Goal: Task Accomplishment & Management: Manage account settings

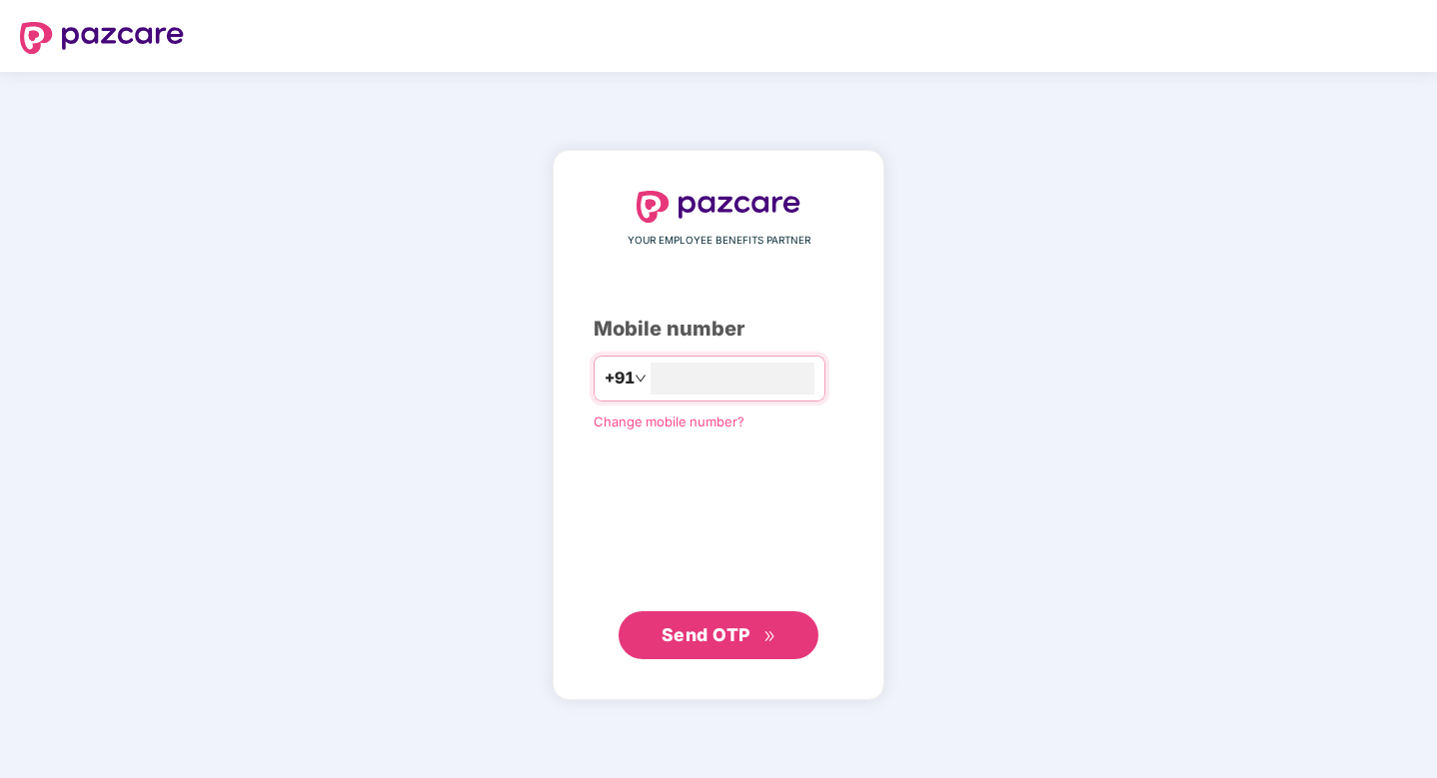
type input "**********"
click at [707, 640] on span "Send OTP" at bounding box center [705, 635] width 89 height 21
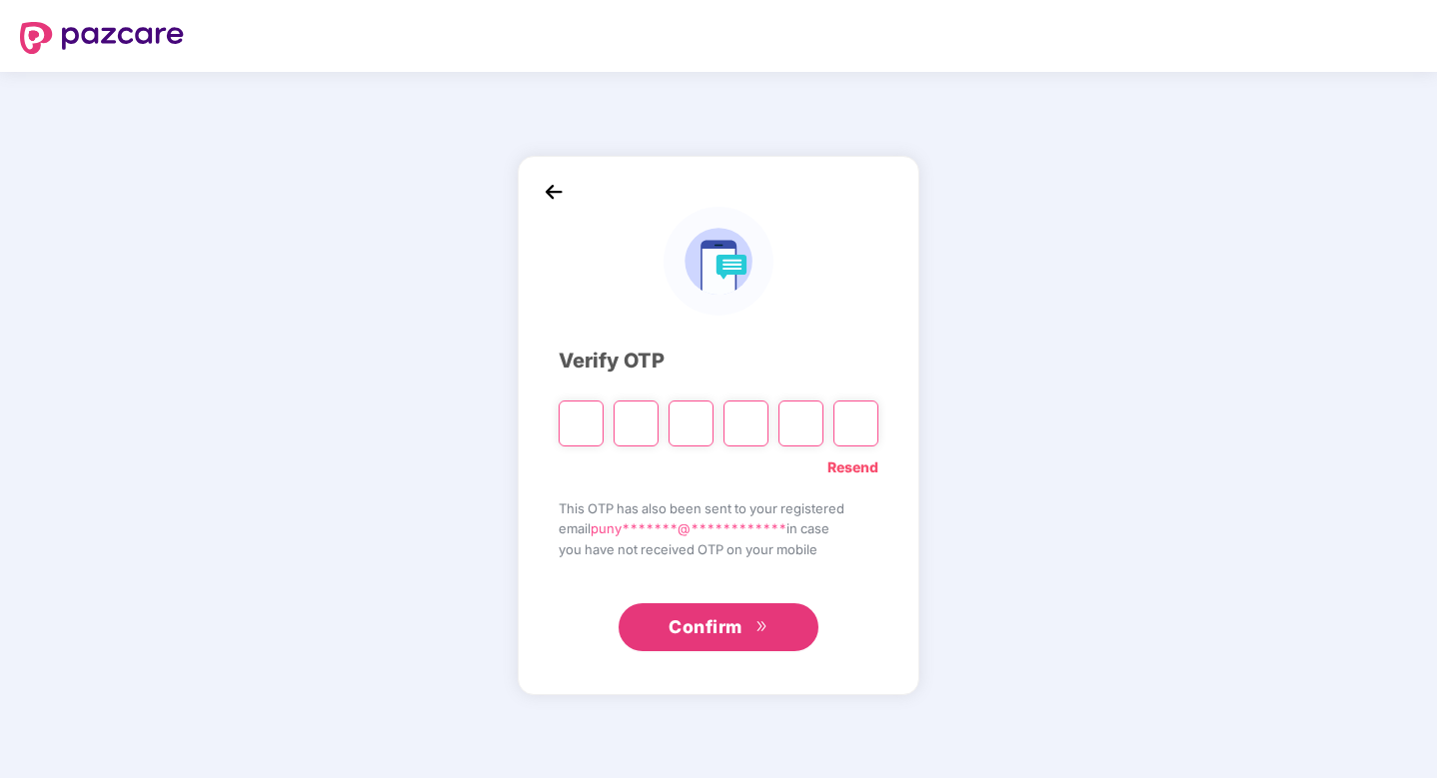
paste input "*"
type input "*"
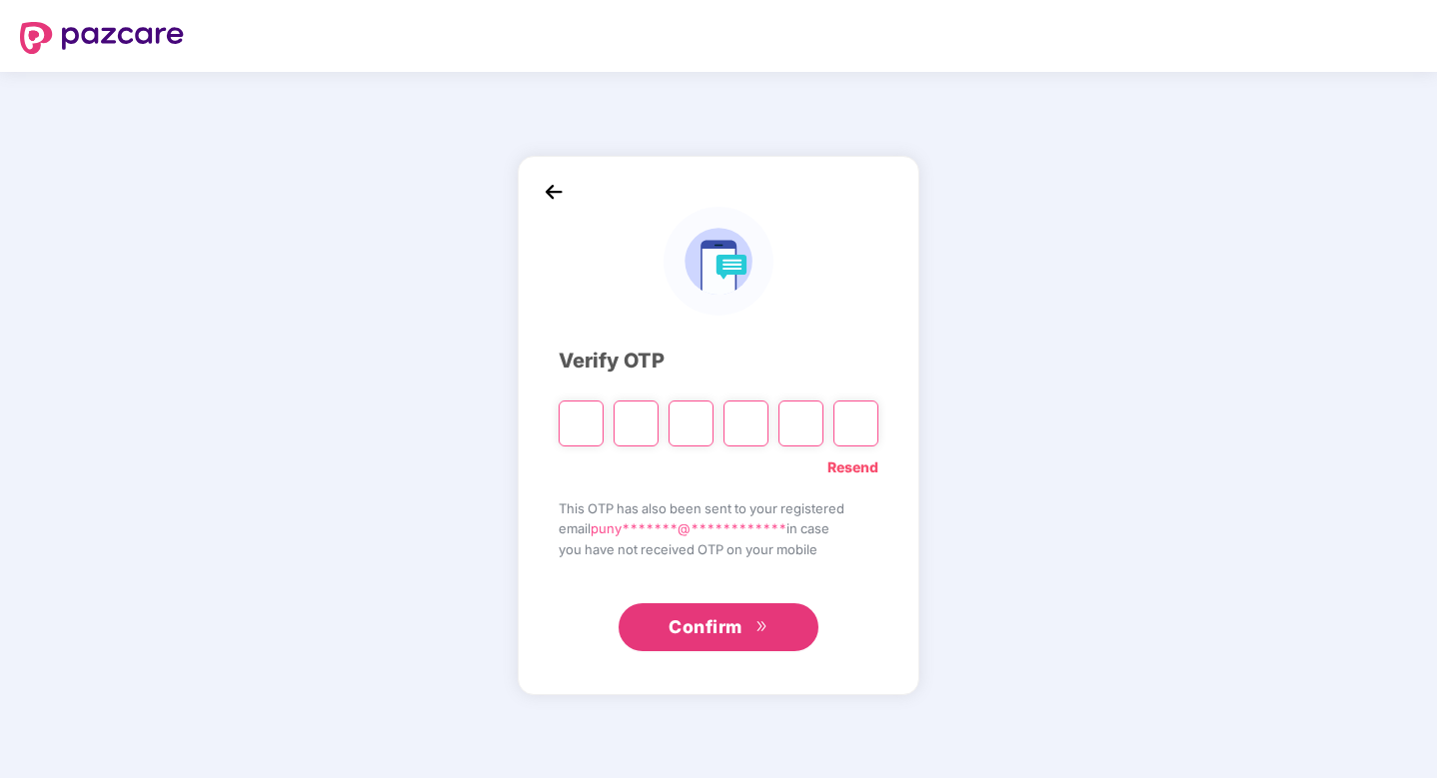
type input "*"
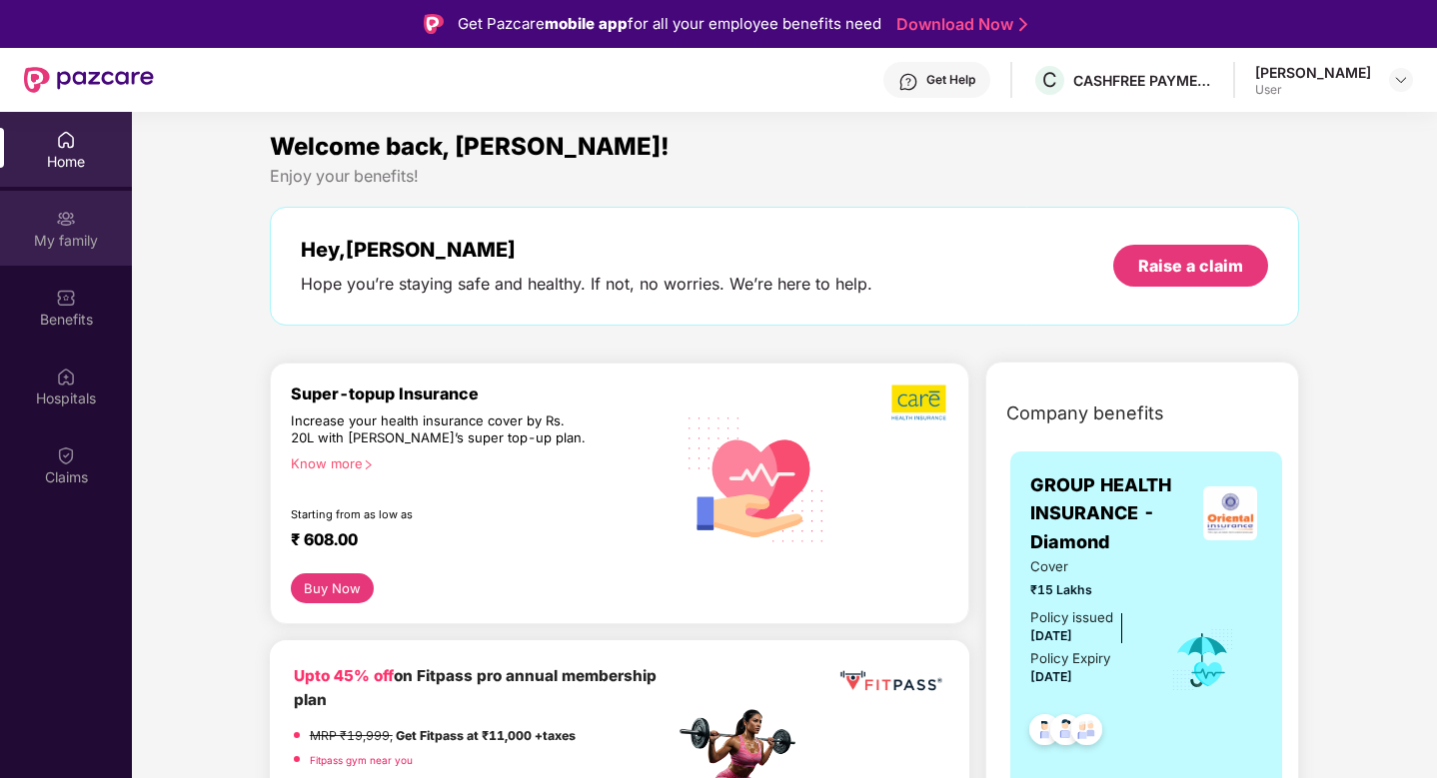
click at [57, 226] on img at bounding box center [66, 219] width 20 height 20
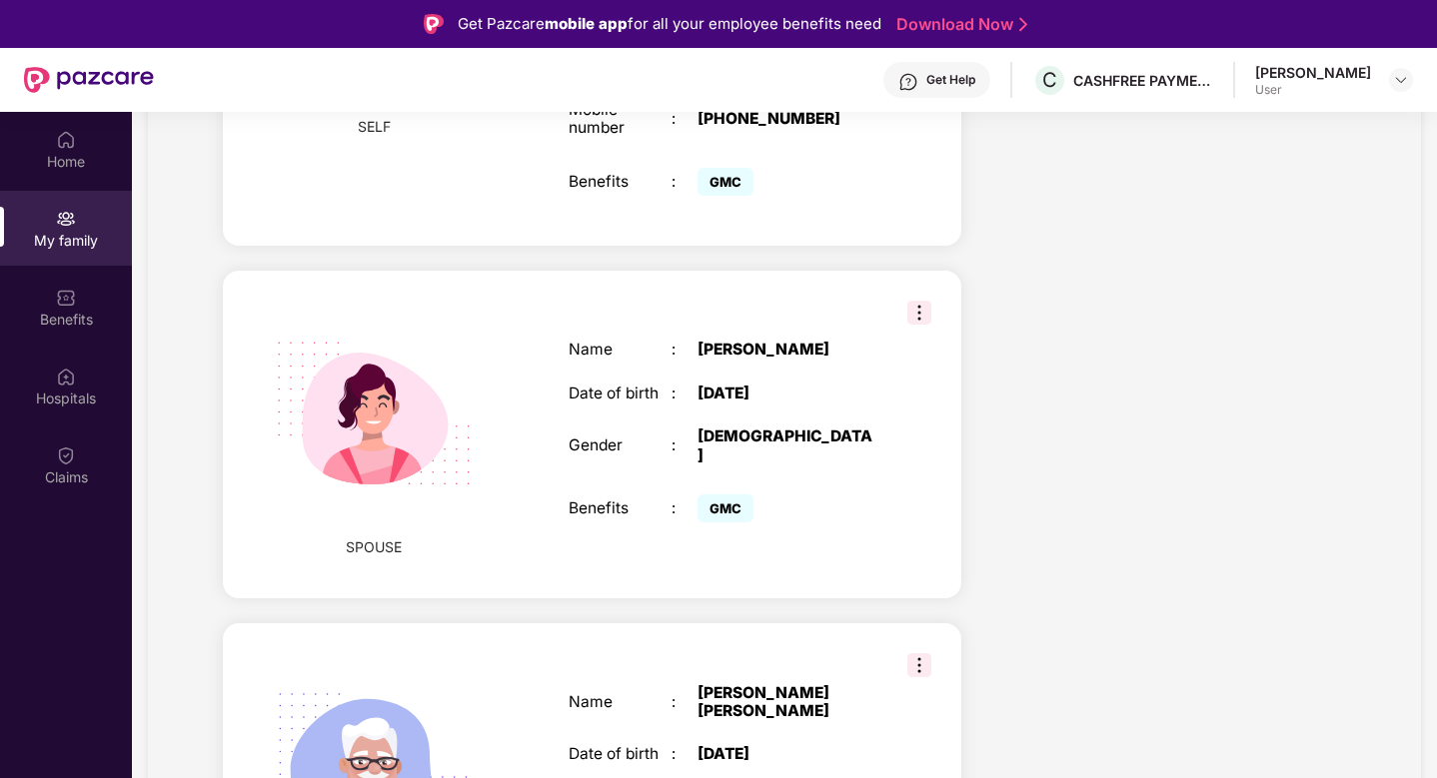
scroll to position [685, 0]
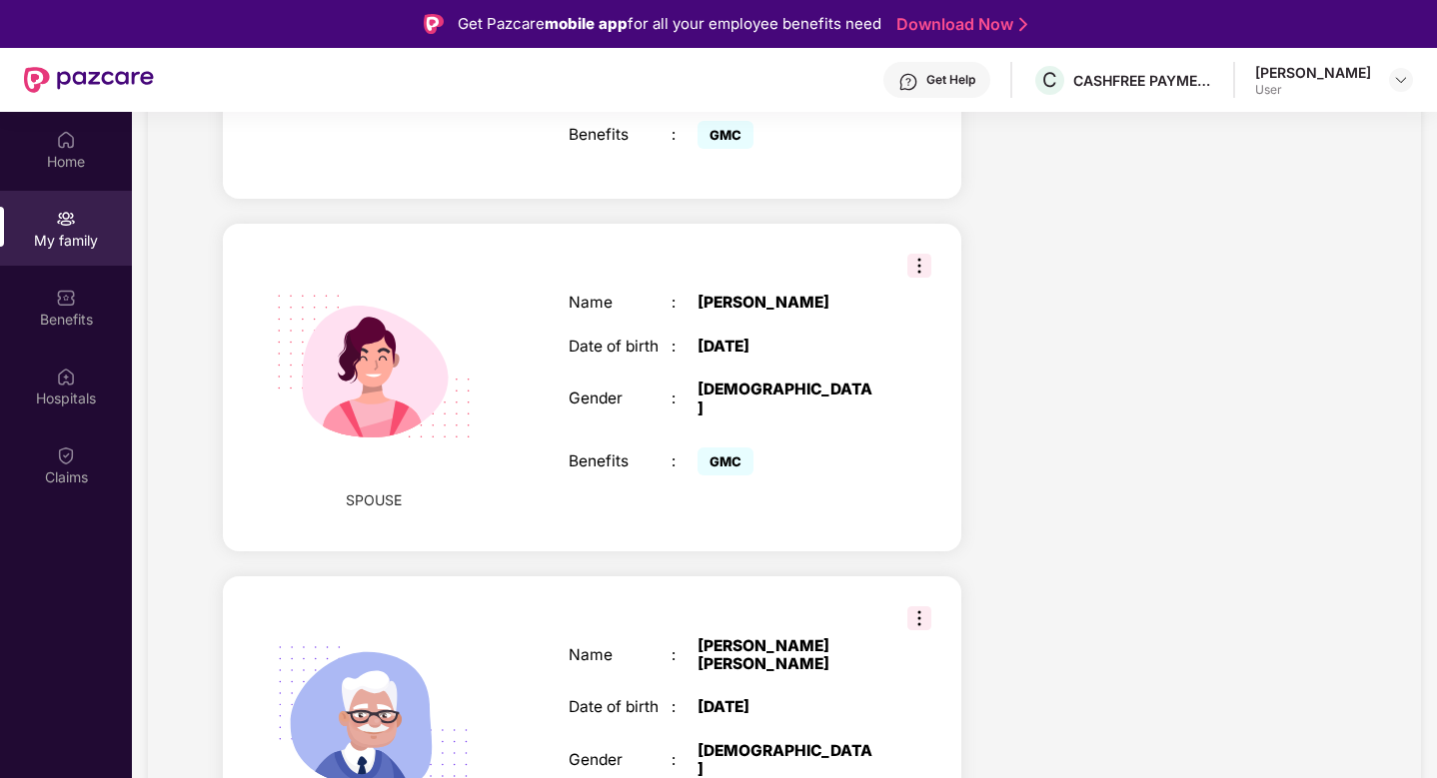
click at [921, 254] on img at bounding box center [919, 266] width 24 height 24
click at [1089, 232] on div "Health Cover cover ₹15 Lakhs Policy issued [DATE] Policy Expiry [DATE] Enabled …" at bounding box center [1169, 415] width 385 height 1729
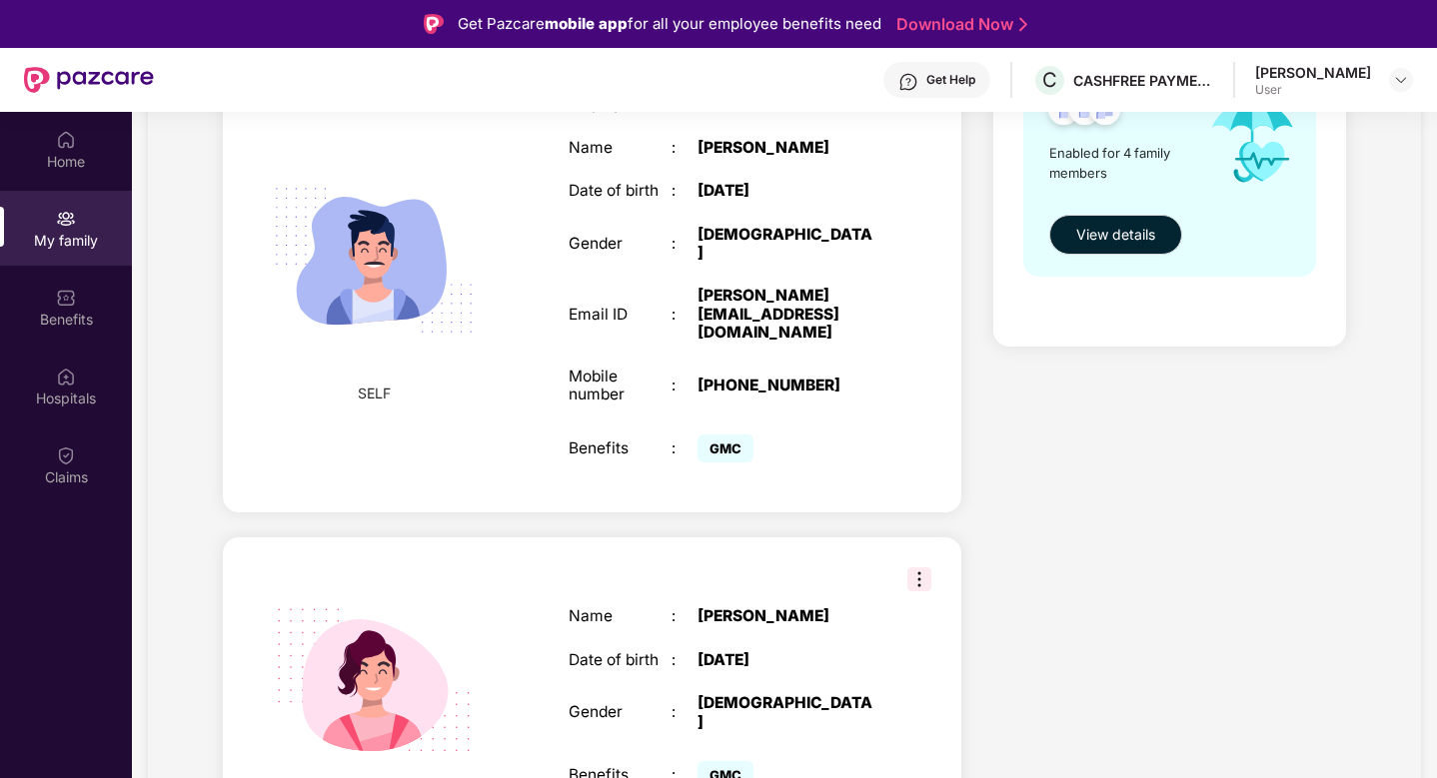
scroll to position [368, 0]
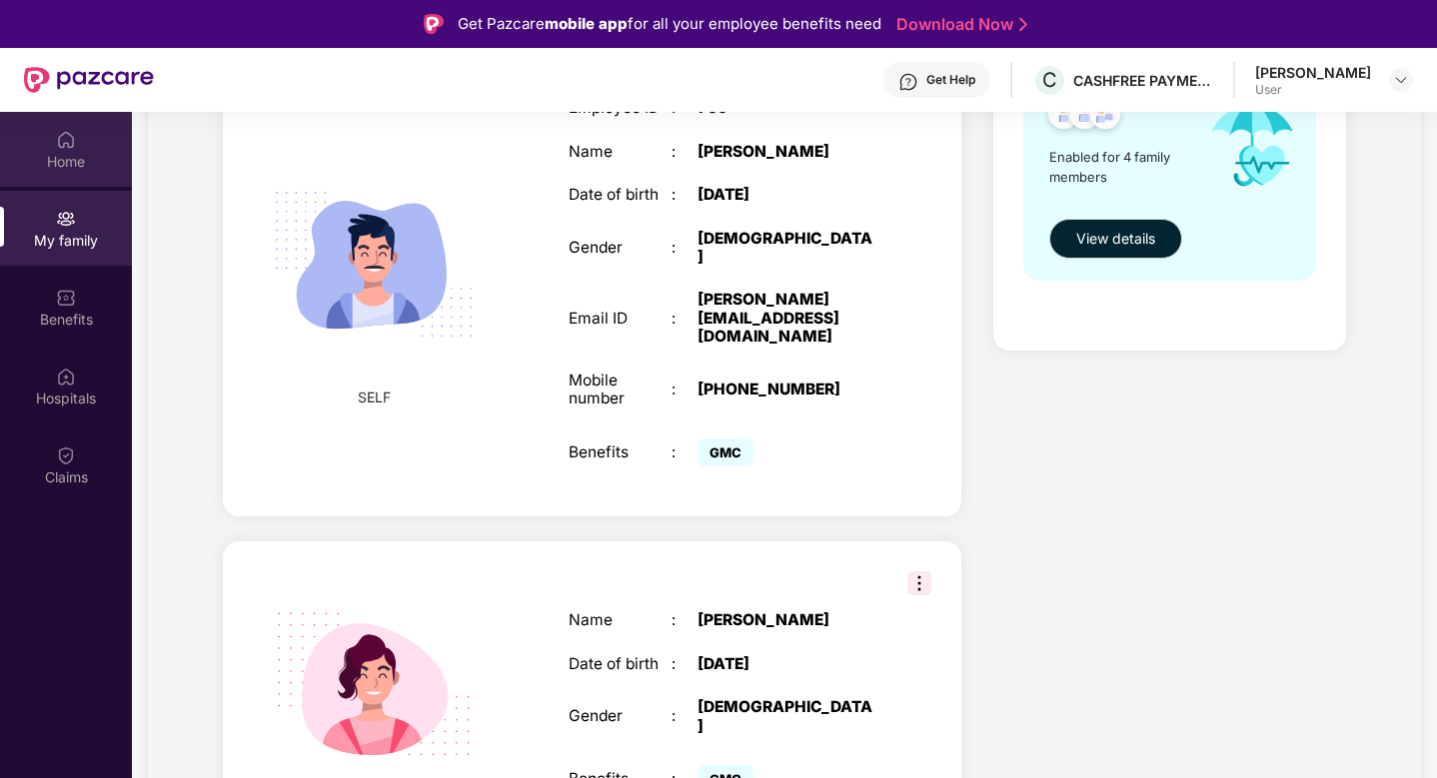
click at [70, 150] on div "Home" at bounding box center [66, 149] width 132 height 75
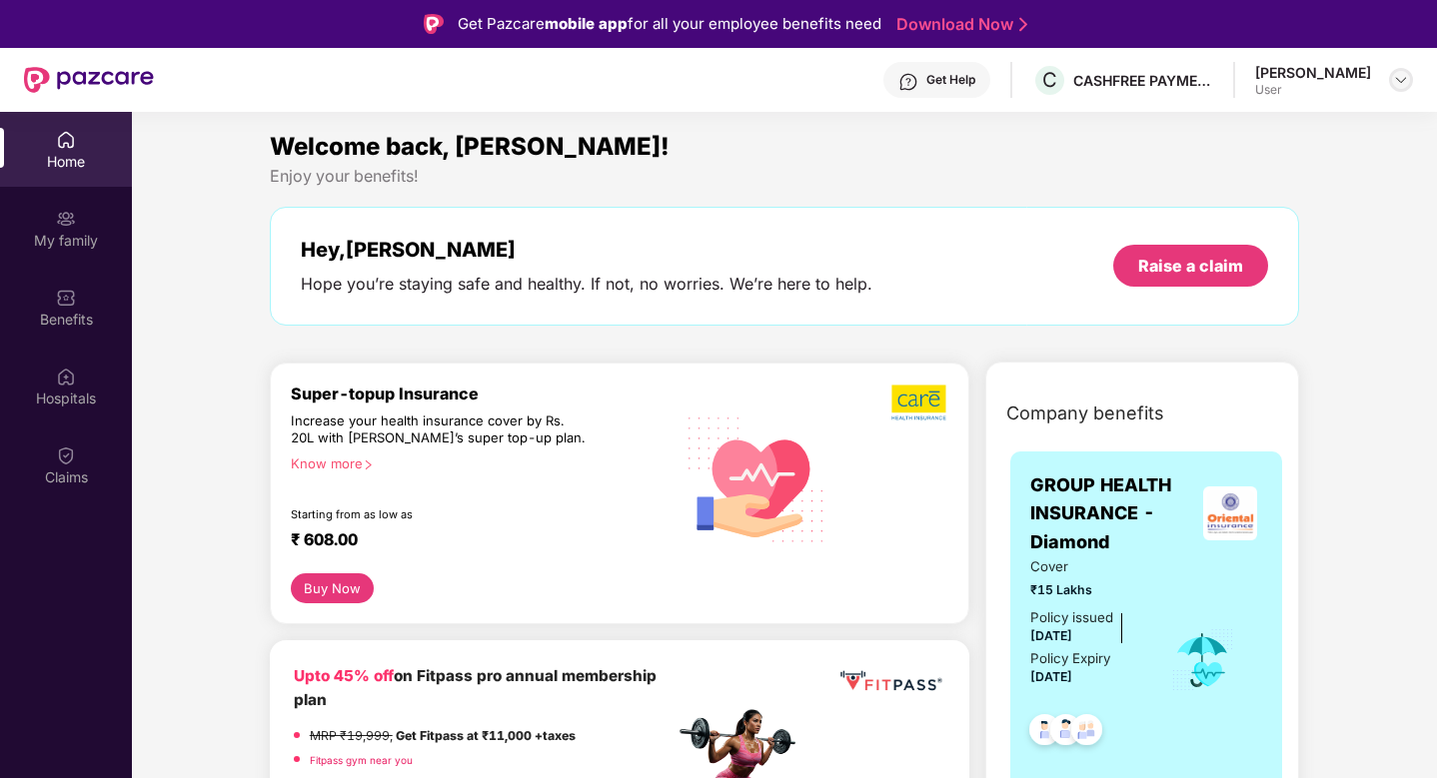
click at [1408, 73] on img at bounding box center [1401, 80] width 16 height 16
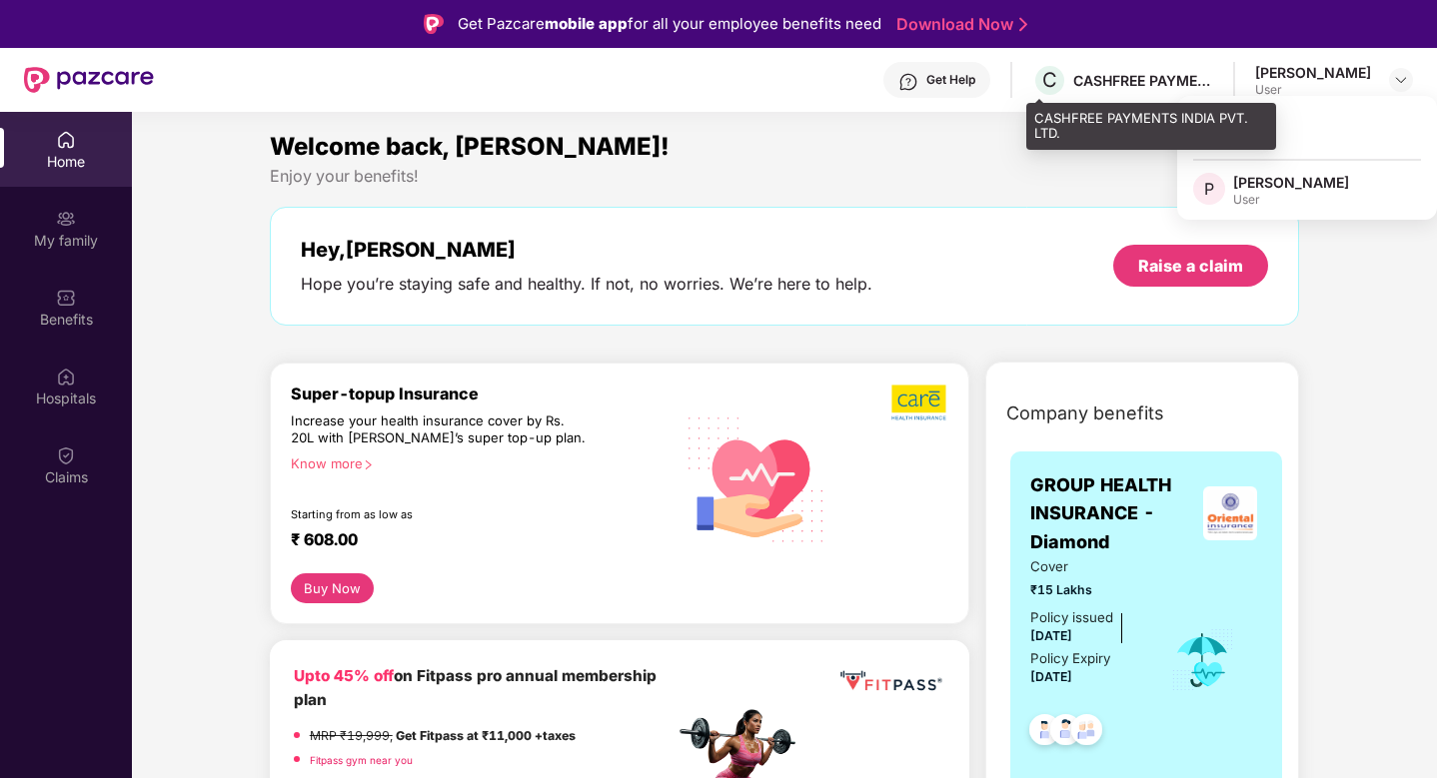
click at [1125, 74] on div "CASHFREE PAYMENTS INDIA PVT. LTD." at bounding box center [1143, 80] width 140 height 19
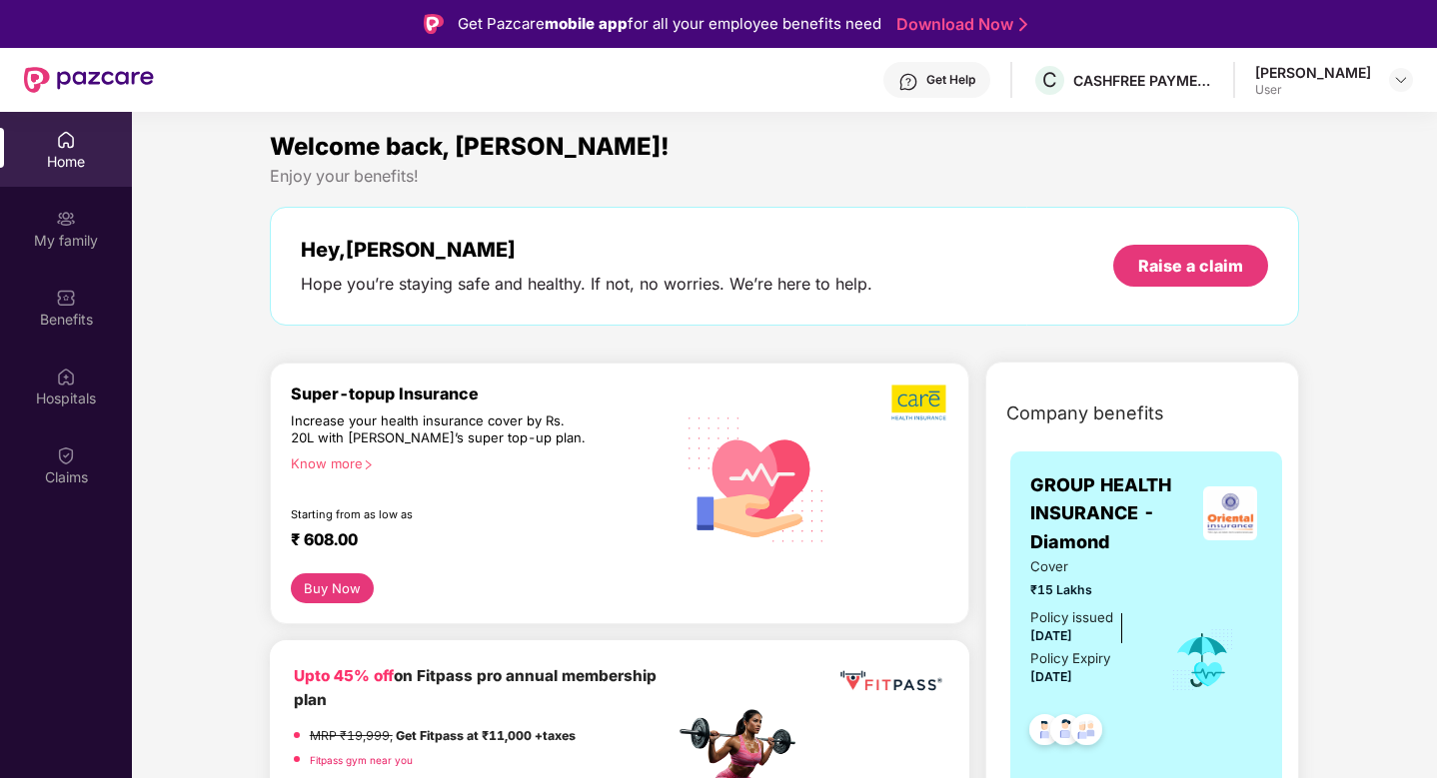
click at [924, 195] on div "Welcome back, [PERSON_NAME]! Enjoy your benefits! Hey, [PERSON_NAME] Hope you’r…" at bounding box center [785, 237] width 1046 height 218
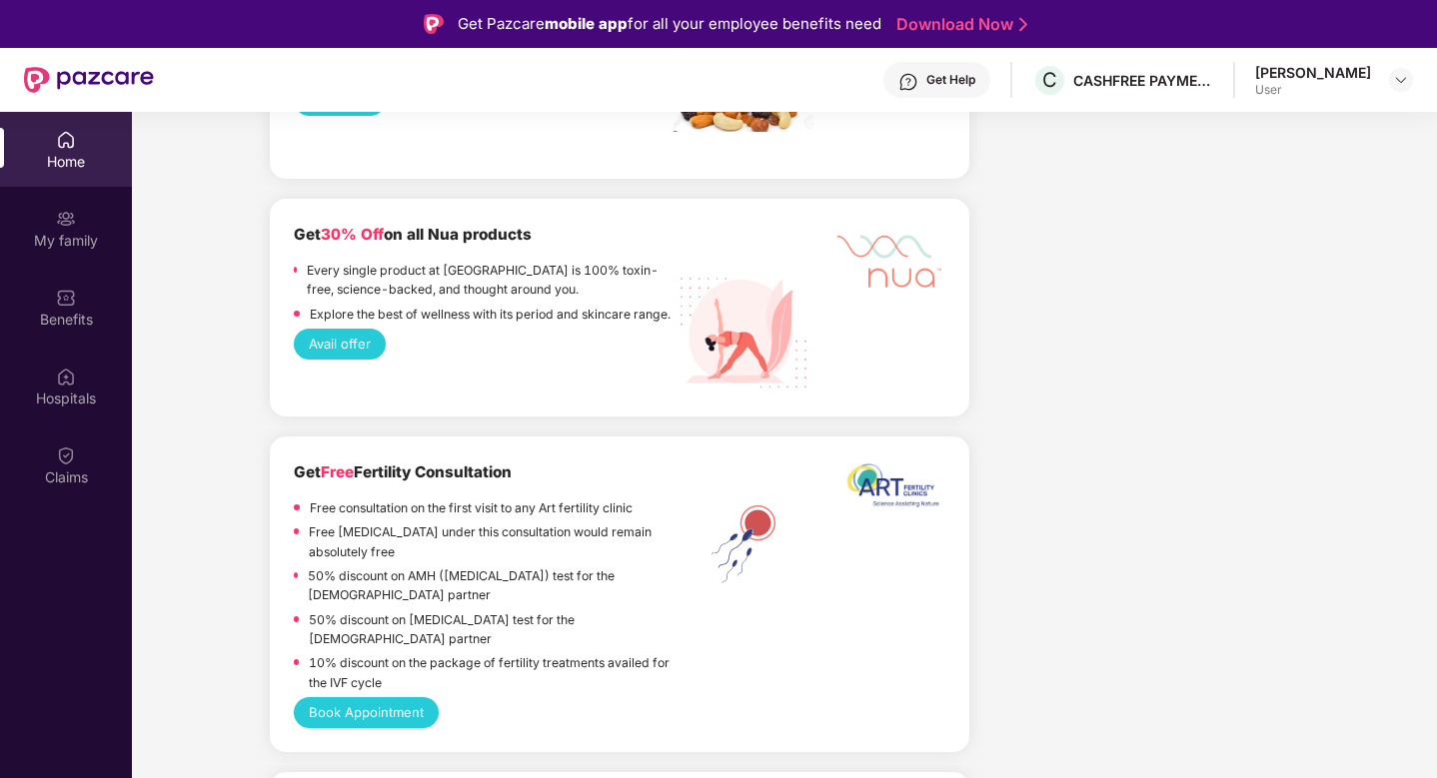
scroll to position [3966, 0]
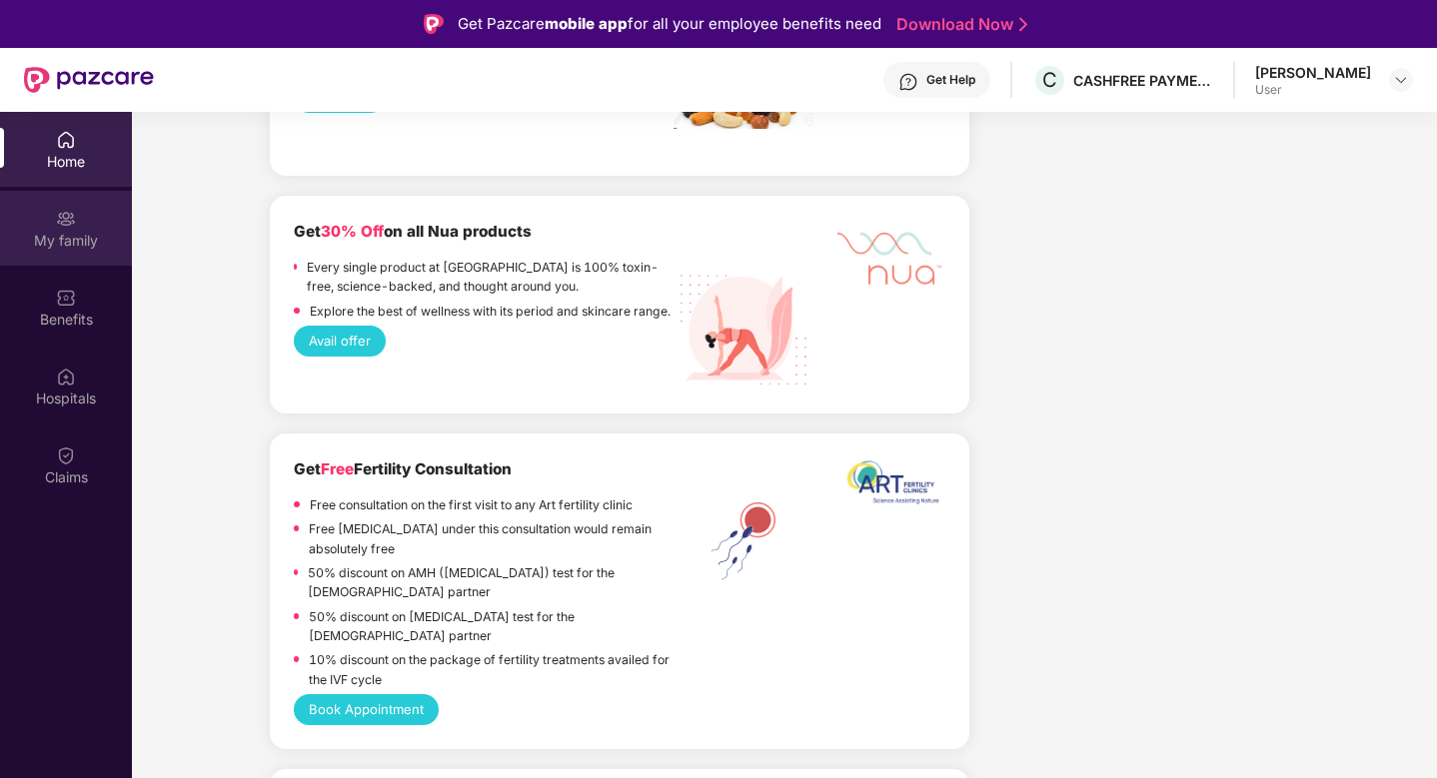
click at [83, 203] on div "My family" at bounding box center [66, 228] width 132 height 75
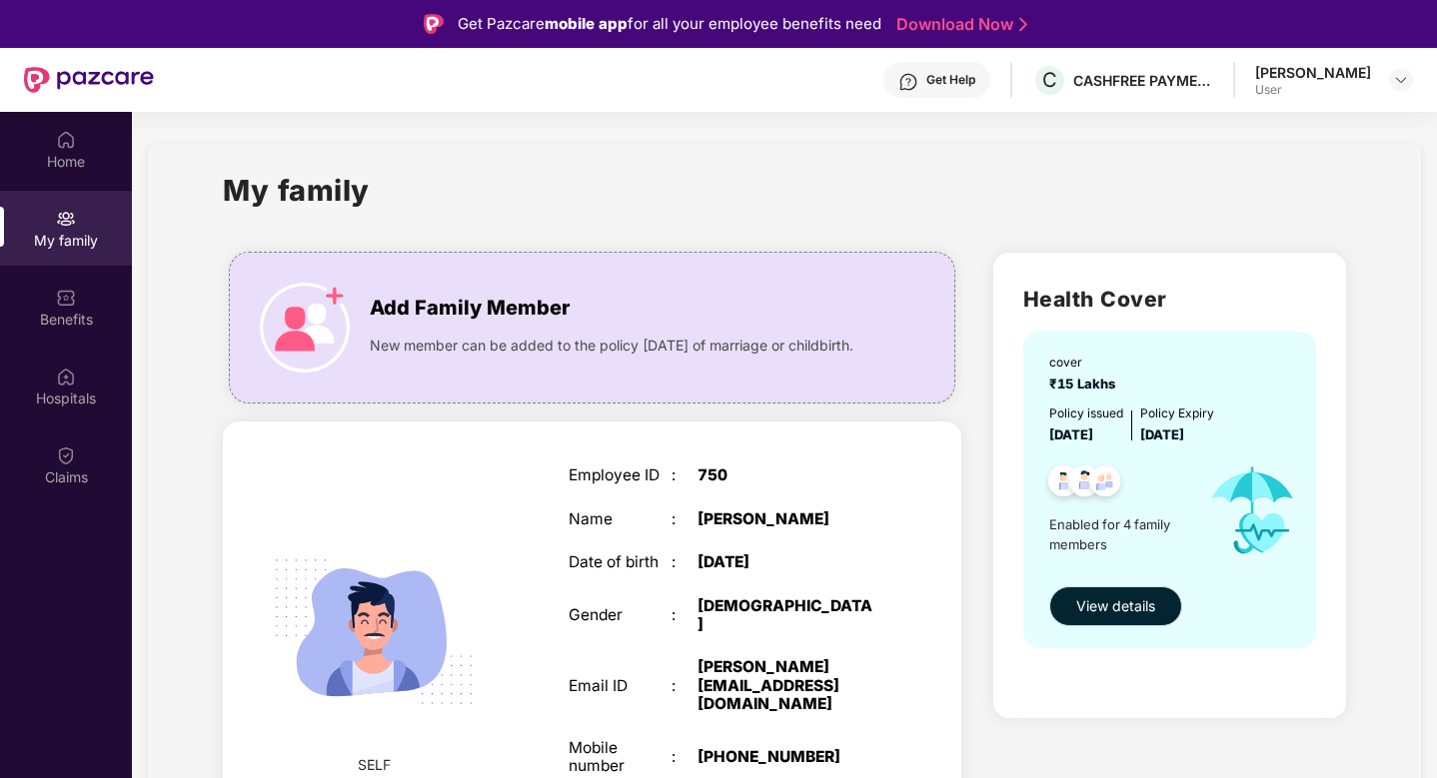
click at [1131, 609] on span "View details" at bounding box center [1115, 607] width 79 height 22
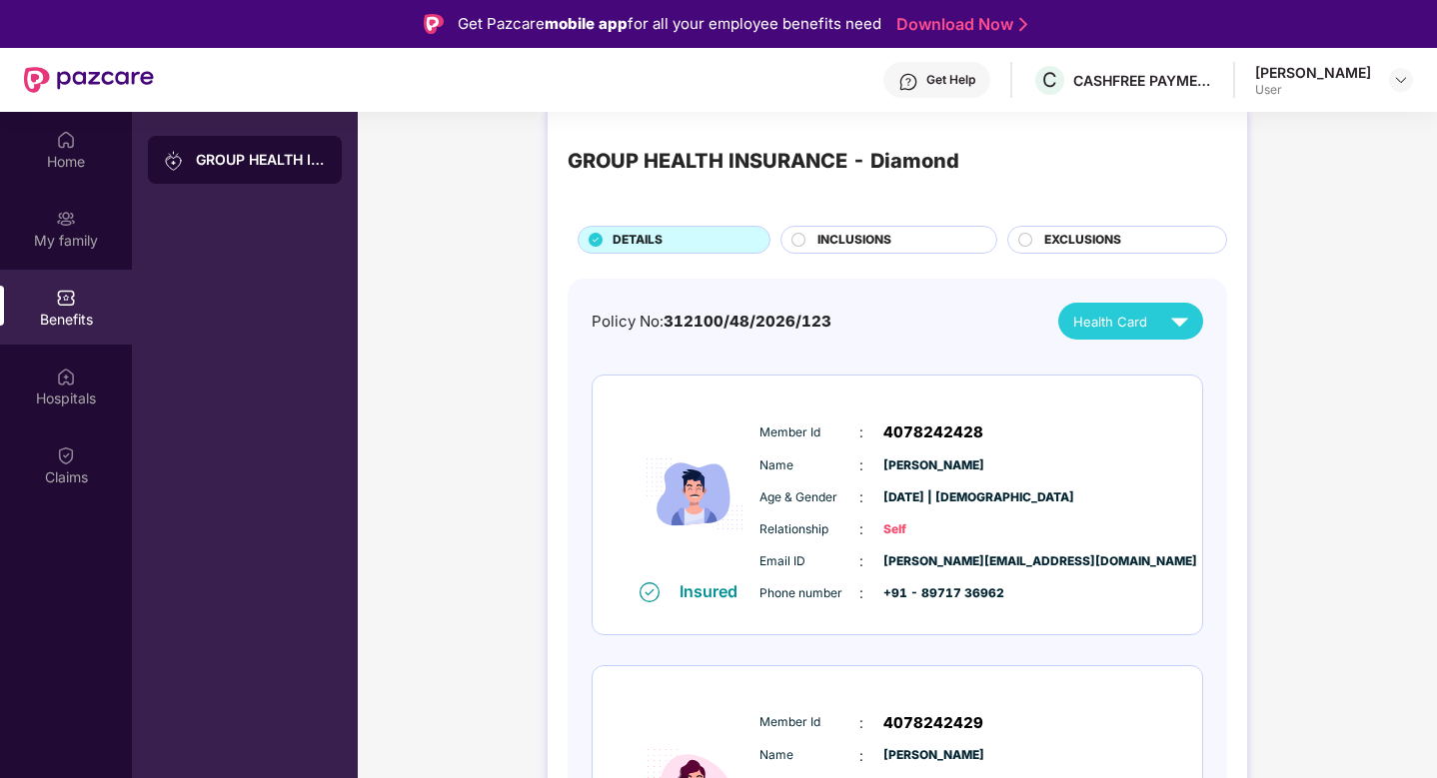
scroll to position [24, 0]
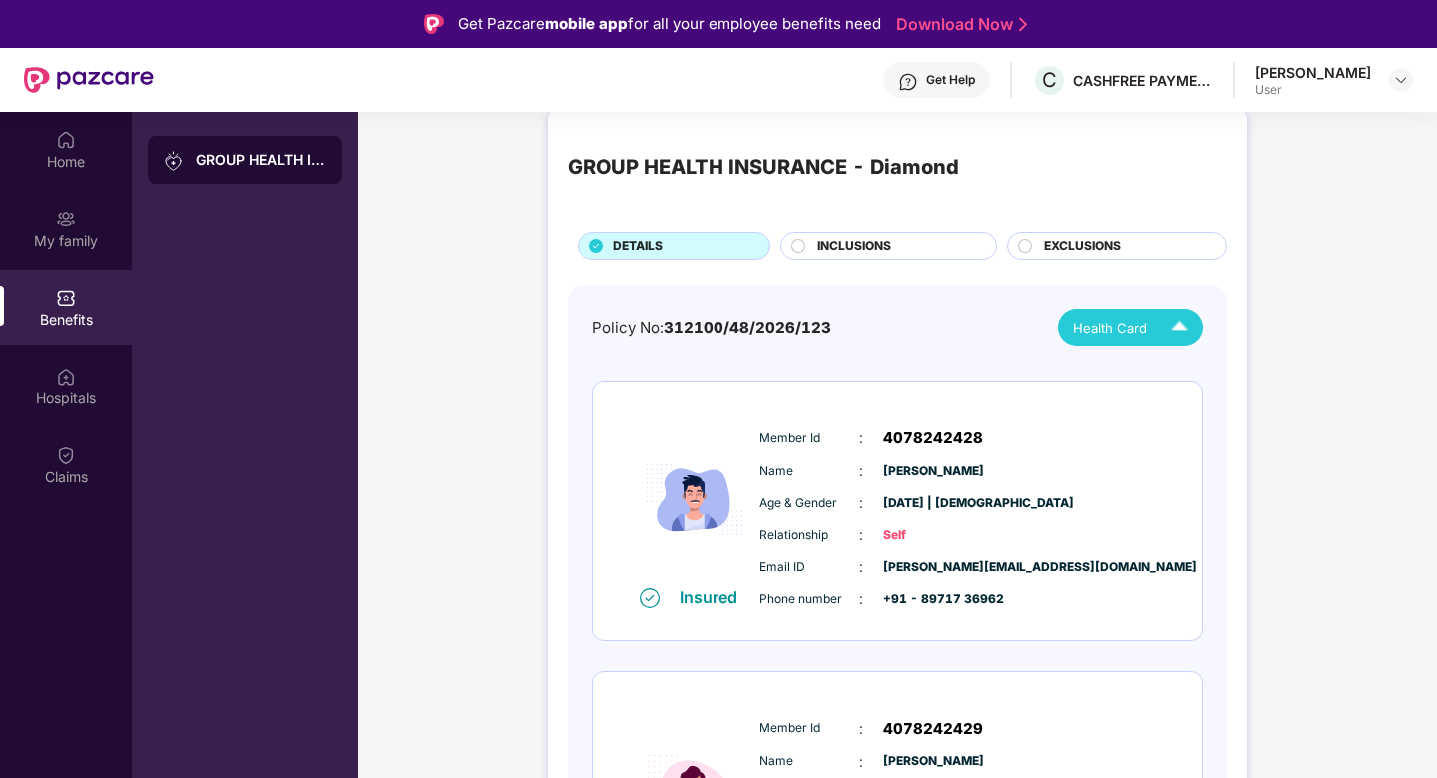
click at [1118, 331] on span "Health Card" at bounding box center [1110, 328] width 74 height 20
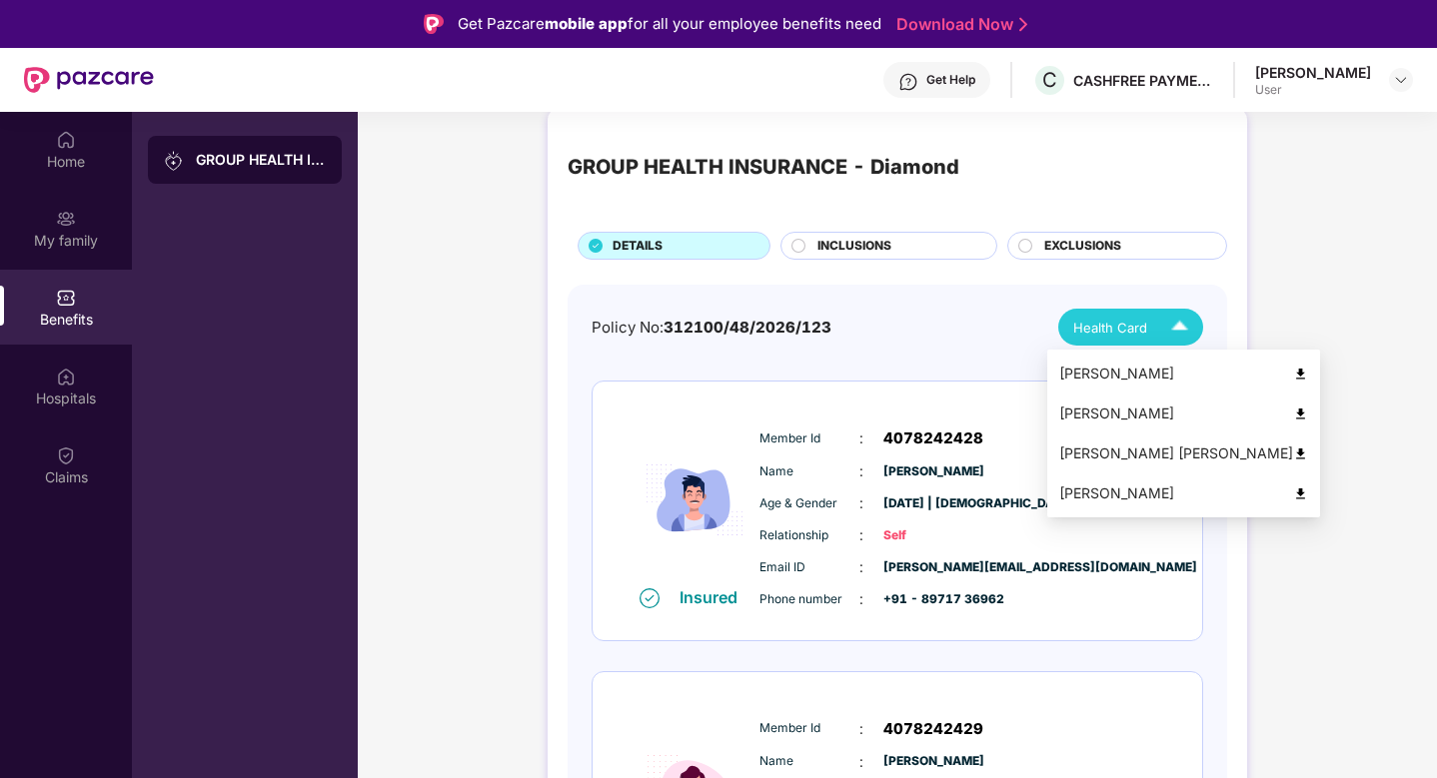
click at [1178, 342] on img at bounding box center [1179, 327] width 35 height 35
click at [1293, 413] on img at bounding box center [1300, 414] width 15 height 15
